Goal: Transaction & Acquisition: Purchase product/service

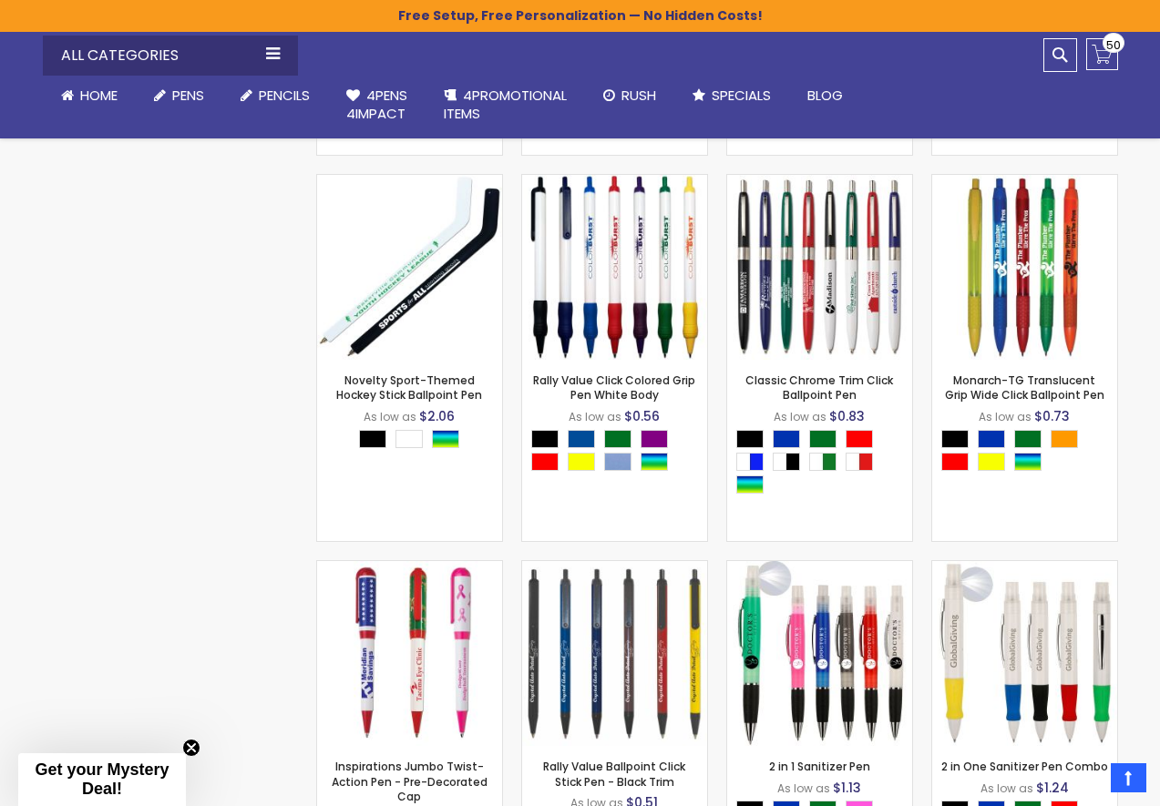
scroll to position [5738, 0]
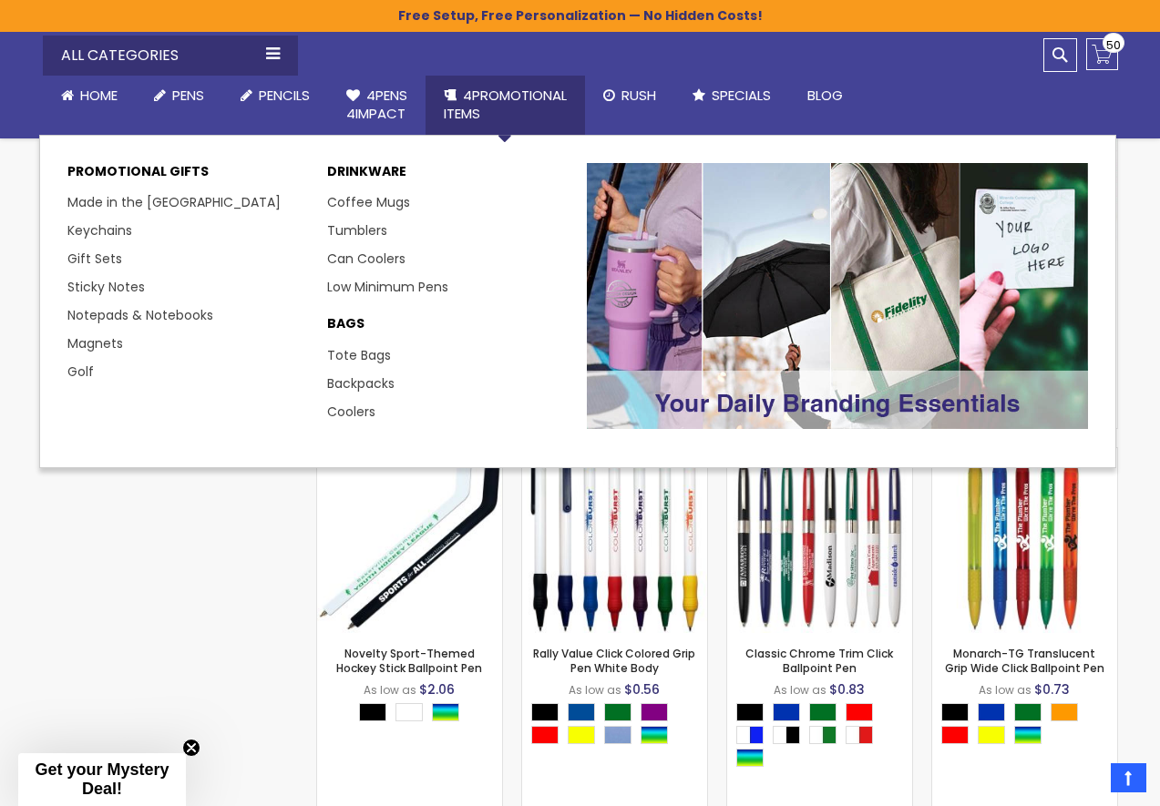
click at [462, 79] on link "4PROMOTIONAL ITEMS" at bounding box center [505, 105] width 159 height 59
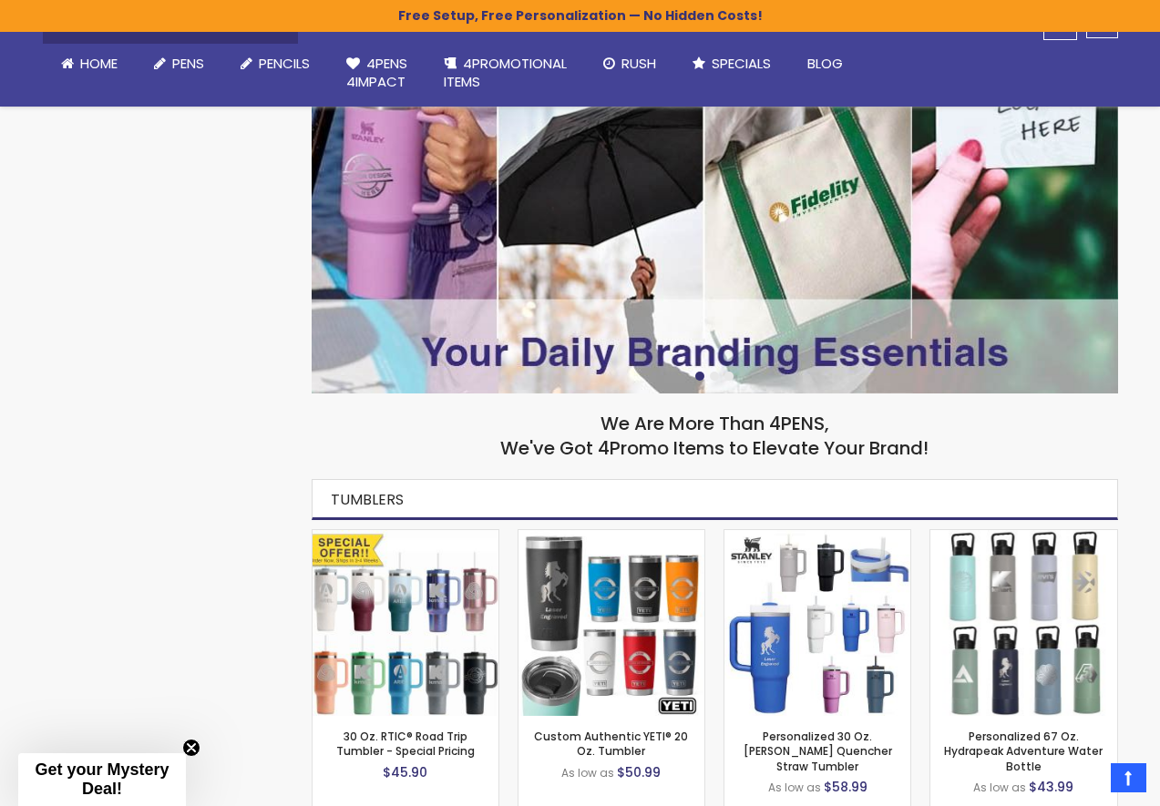
scroll to position [91, 0]
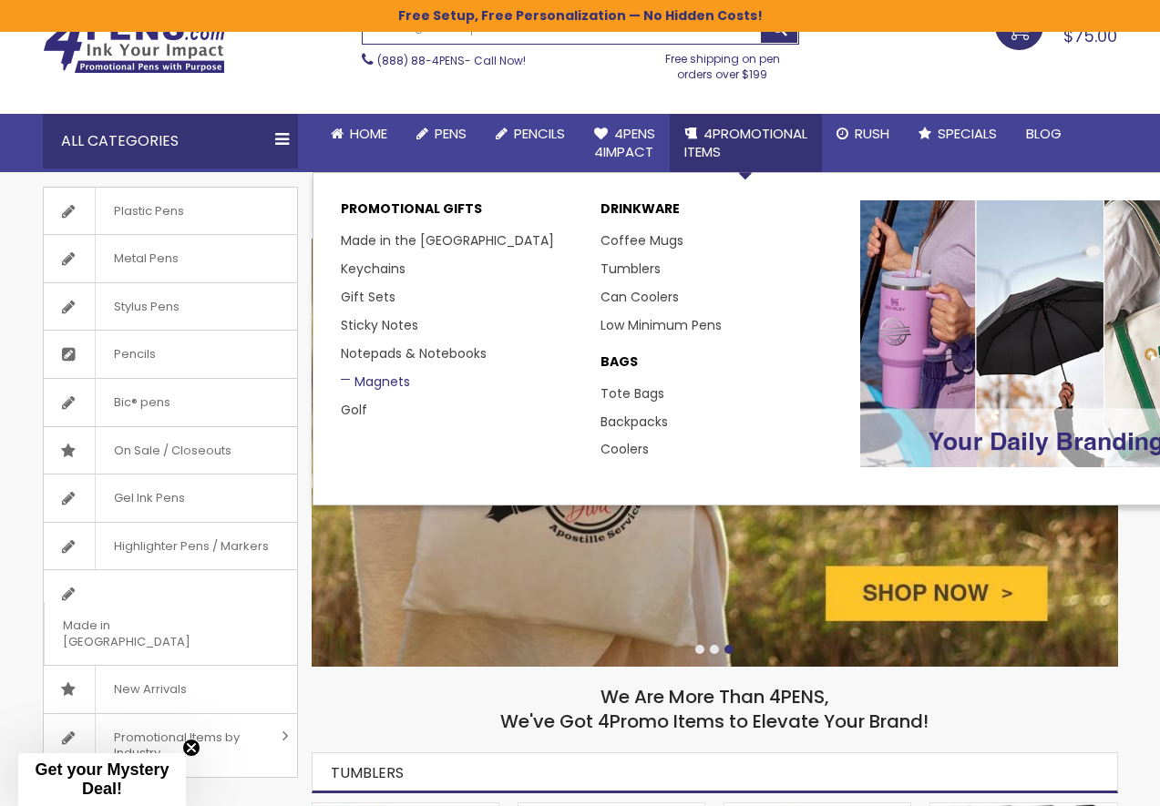
click at [351, 385] on link "Magnets" at bounding box center [375, 382] width 69 height 18
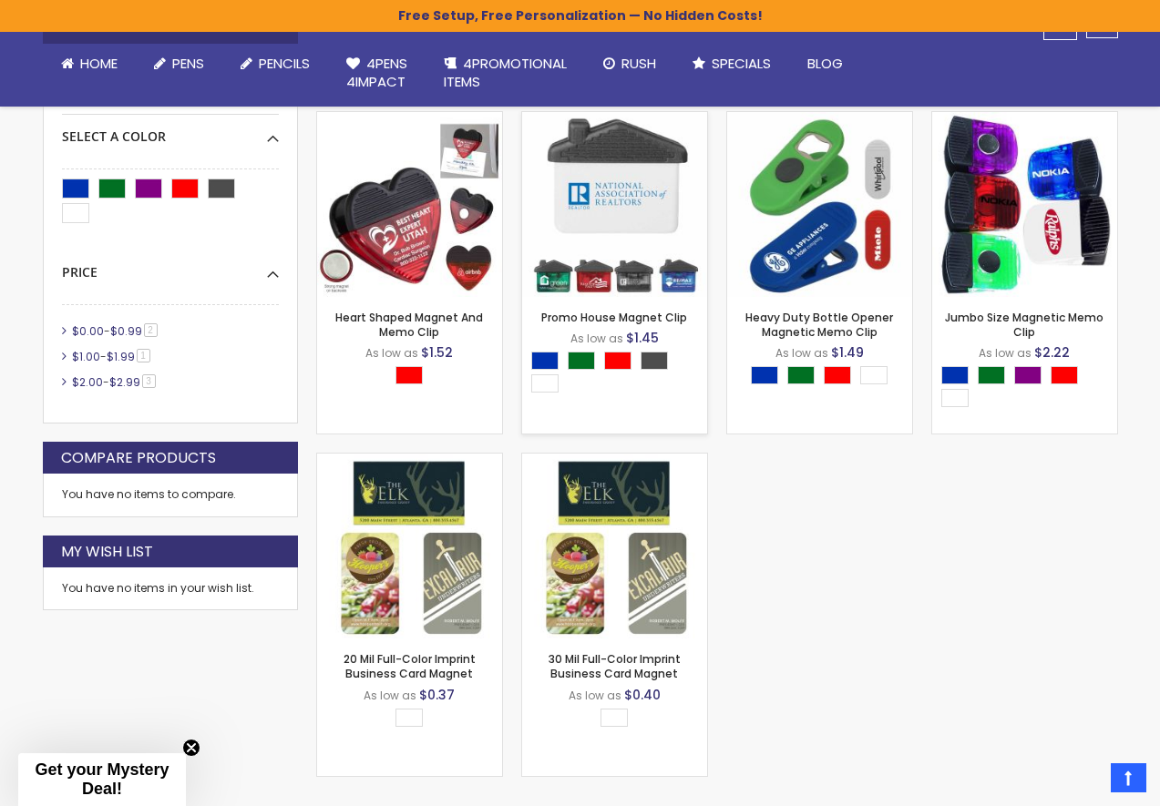
scroll to position [456, 0]
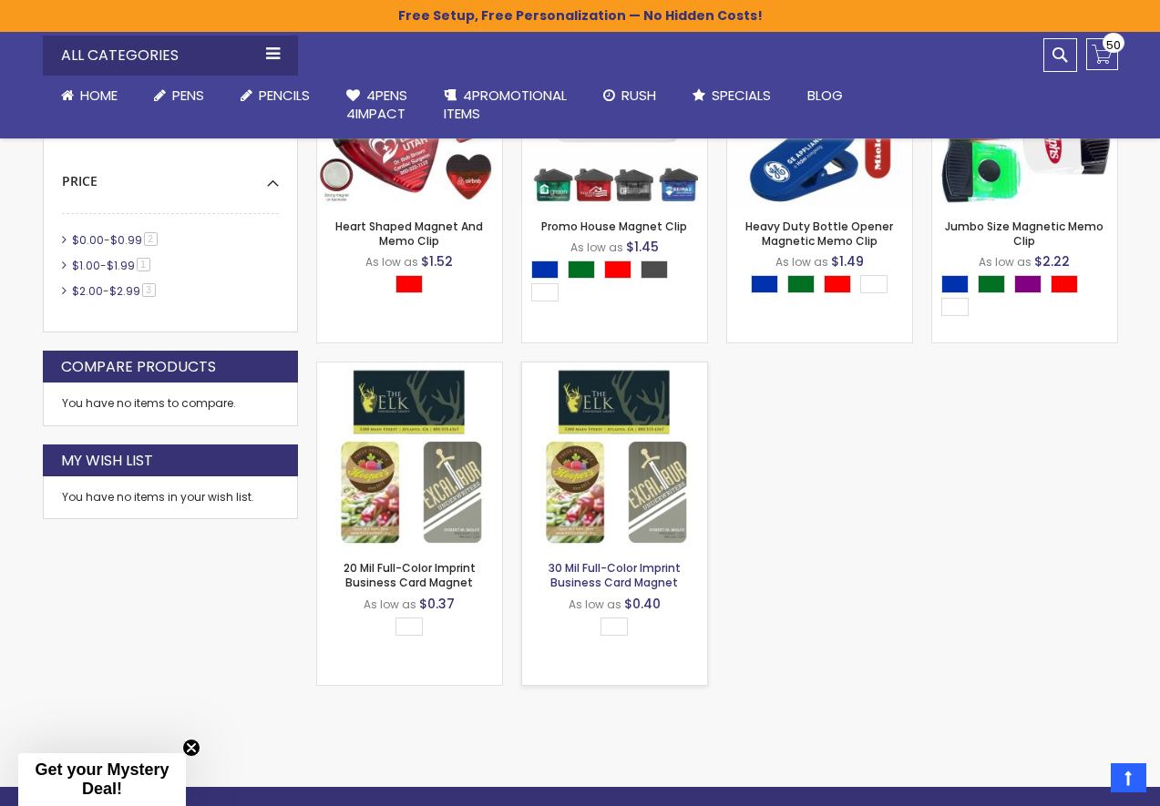
click at [581, 581] on link "30 Mil Full-Color Imprint Business Card Magnet" at bounding box center [615, 575] width 132 height 30
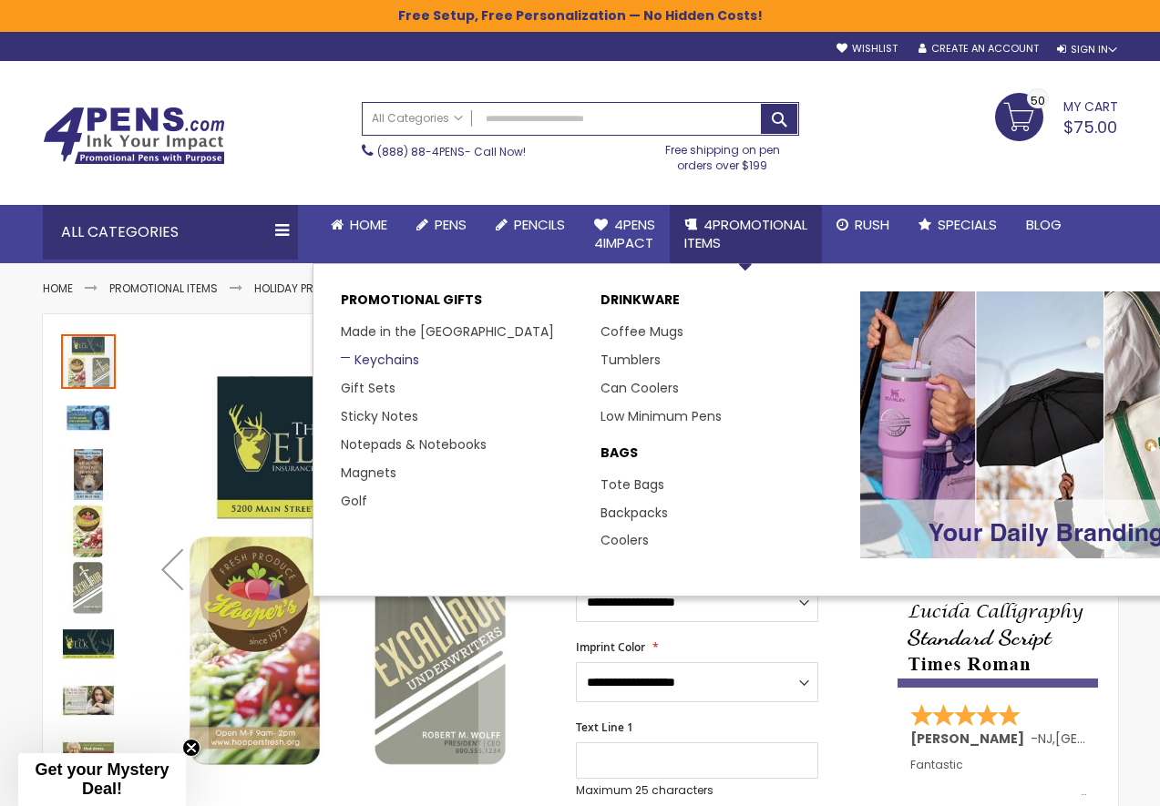
click at [381, 358] on link "Keychains" at bounding box center [380, 360] width 78 height 18
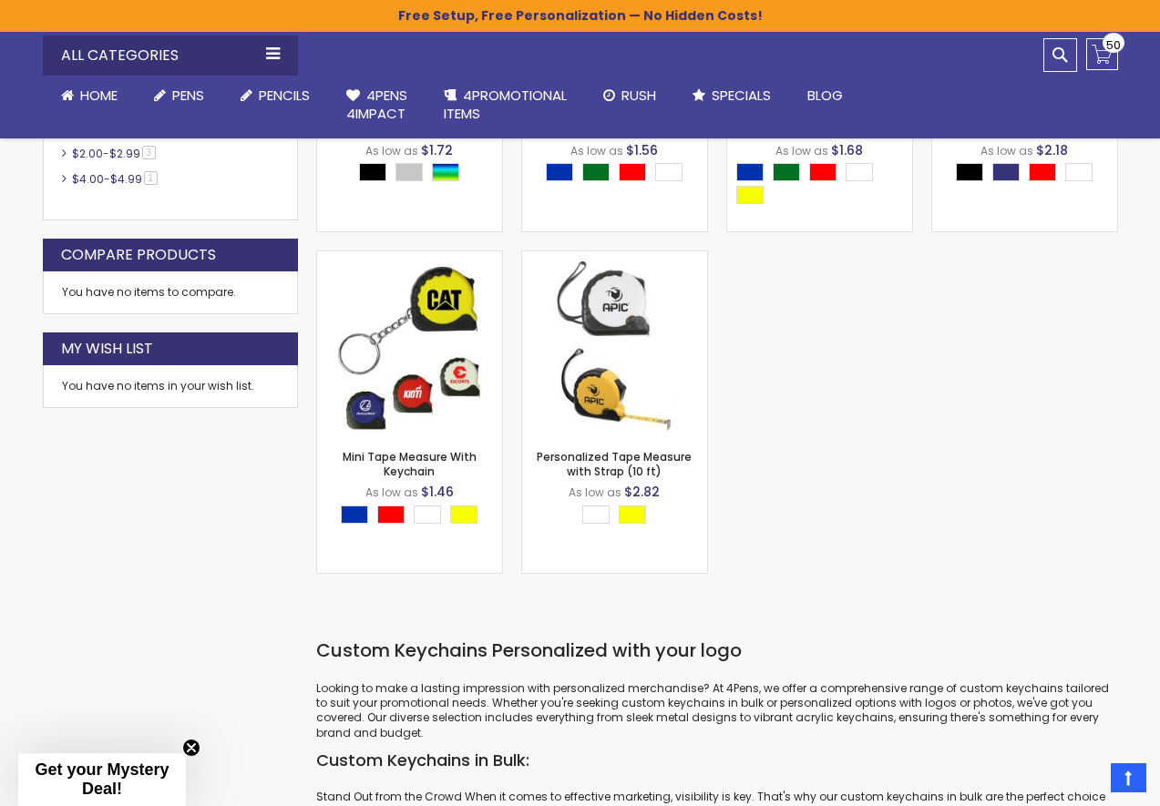
scroll to position [333, 0]
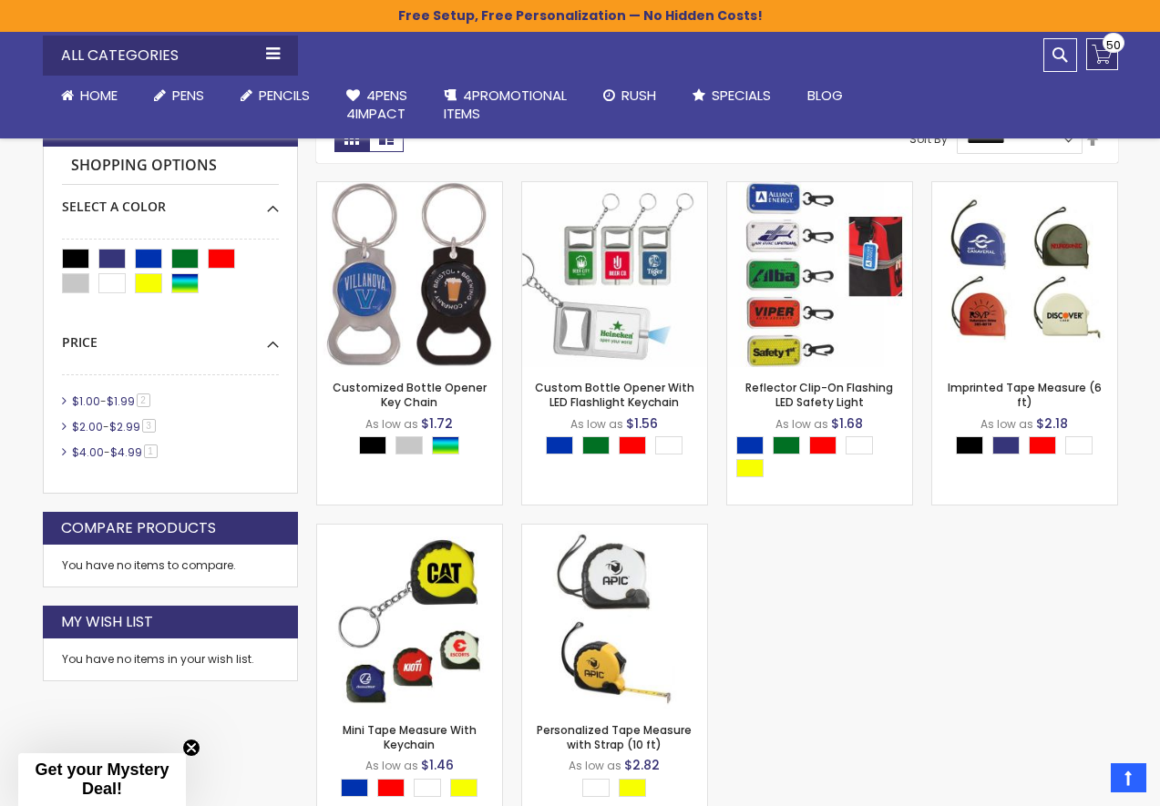
click at [1104, 58] on link "My Cart $75.00 50 50 items" at bounding box center [1102, 54] width 32 height 32
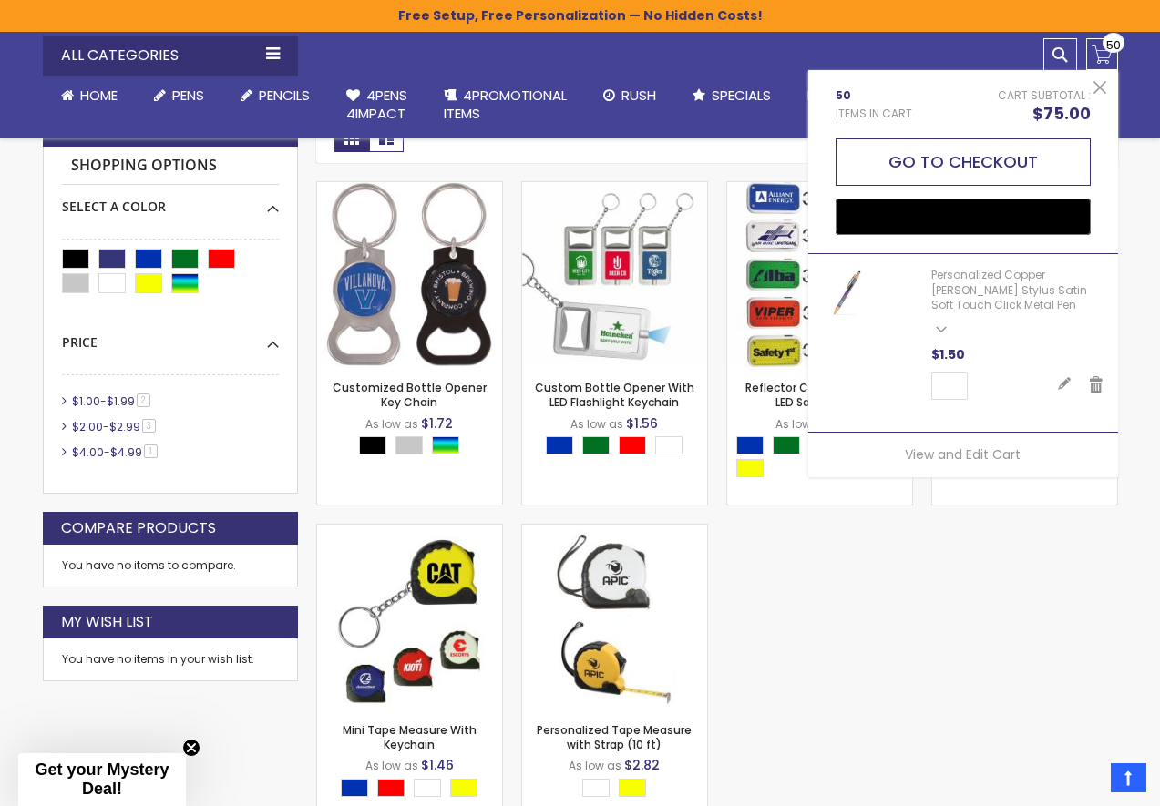
click at [1024, 173] on button "Go to Checkout" at bounding box center [963, 162] width 255 height 47
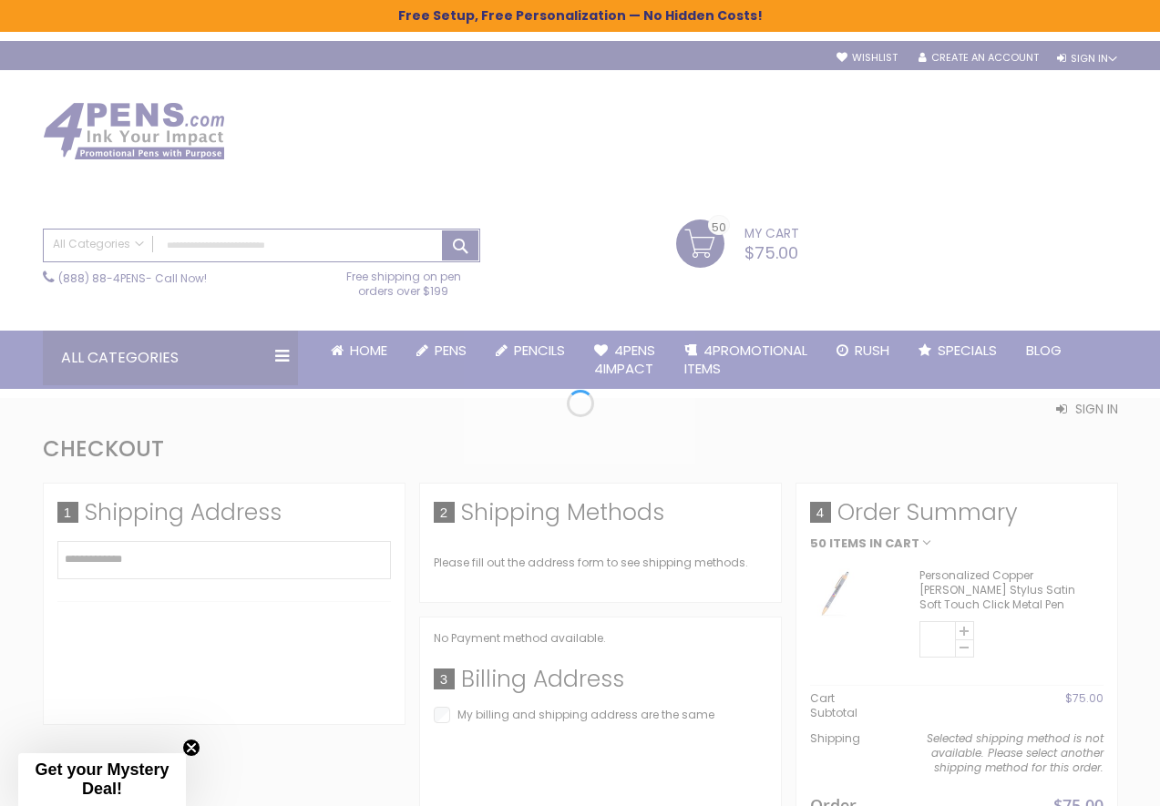
select select "*"
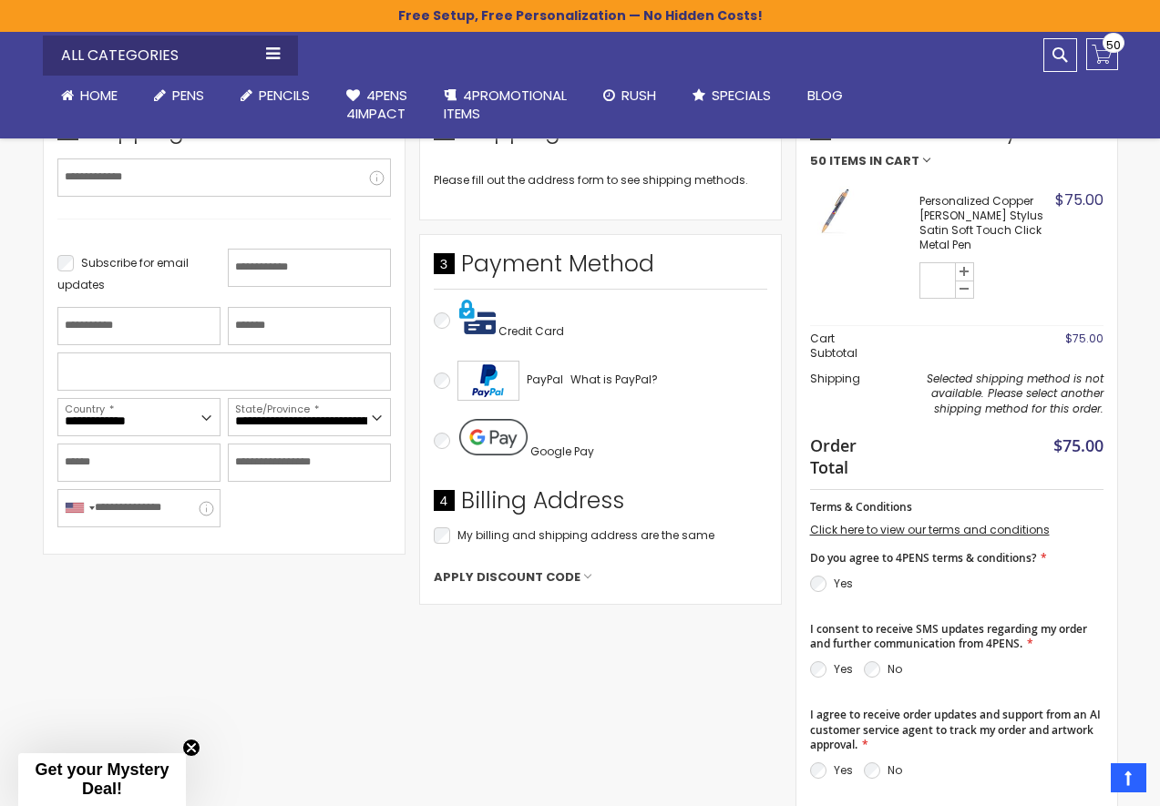
scroll to position [456, 0]
